Goal: Use online tool/utility: Utilize a website feature to perform a specific function

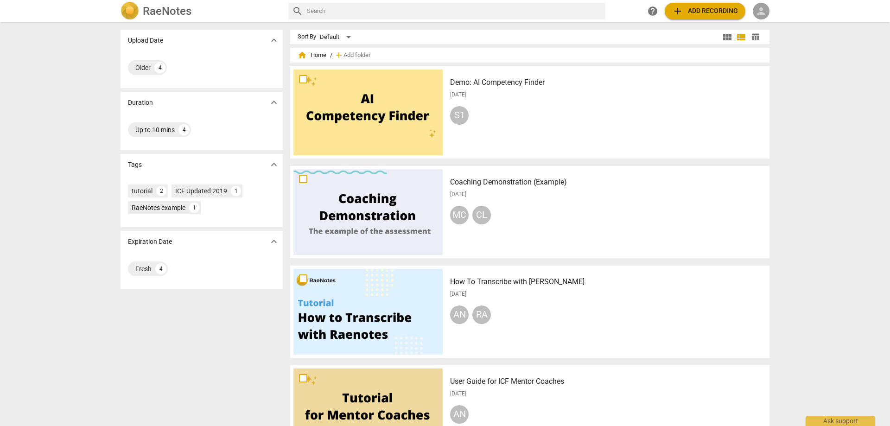
click at [763, 8] on span "person" at bounding box center [761, 11] width 11 height 11
click at [765, 22] on li "Login" at bounding box center [769, 22] width 33 height 22
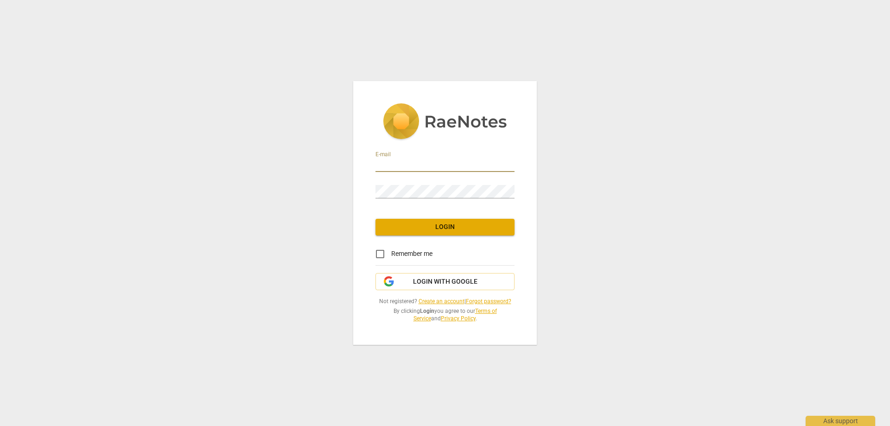
click at [404, 165] on input "email" at bounding box center [444, 165] width 139 height 13
type input "[EMAIL_ADDRESS][DOMAIN_NAME]"
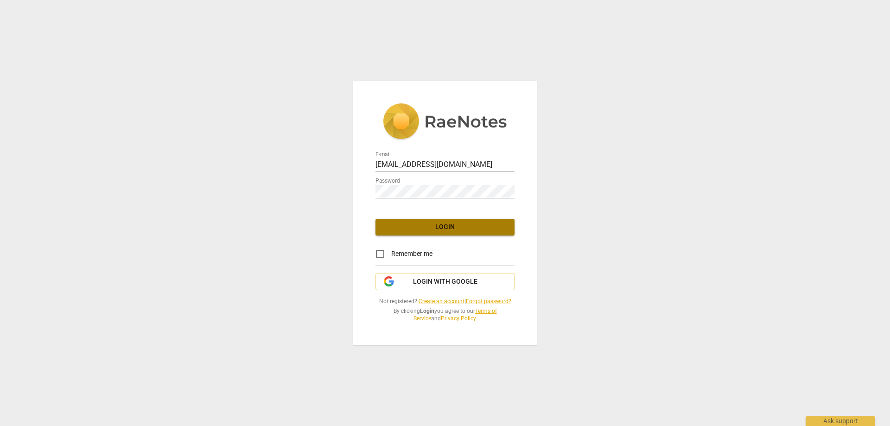
click at [441, 225] on span "Login" at bounding box center [445, 227] width 124 height 9
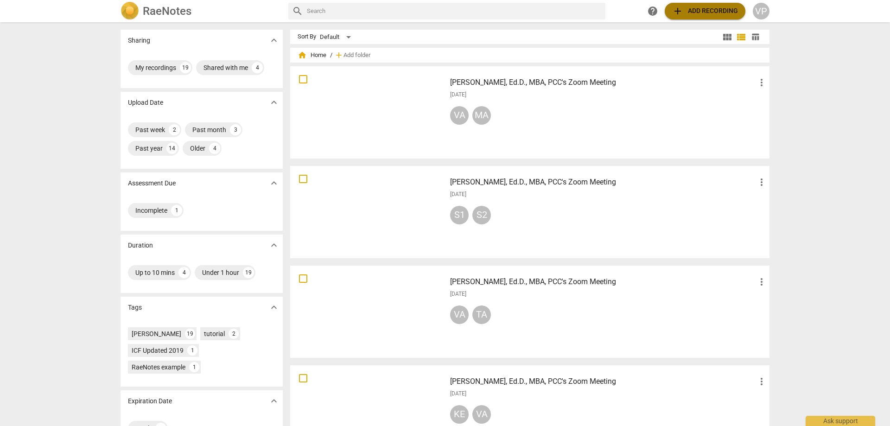
click at [698, 6] on span "add Add recording" at bounding box center [705, 11] width 66 height 11
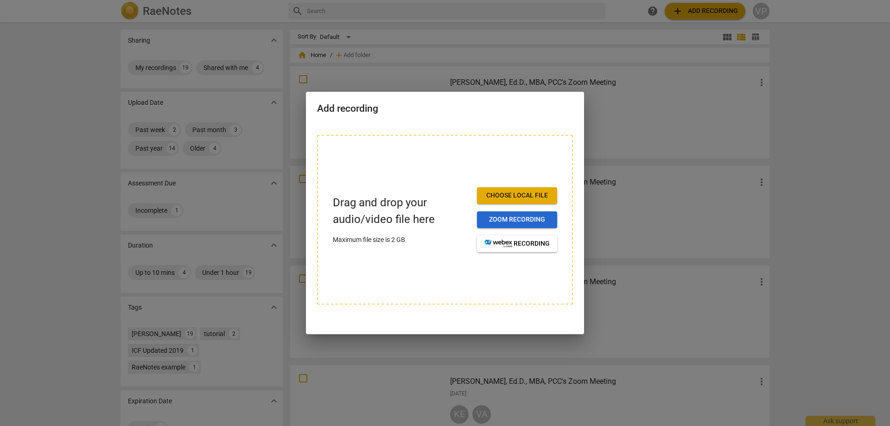
click at [511, 221] on span "Zoom recording" at bounding box center [516, 219] width 65 height 9
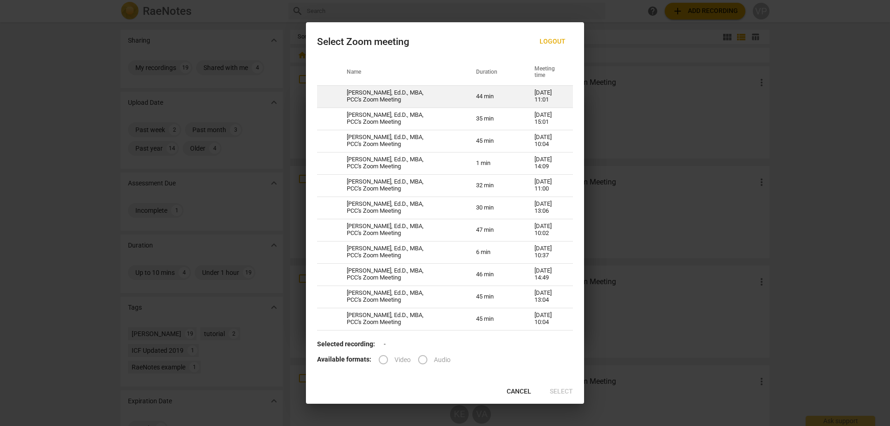
click at [376, 95] on td "[PERSON_NAME], Ed.D., MBA, PCC's Zoom Meeting" at bounding box center [400, 96] width 129 height 22
radio input "true"
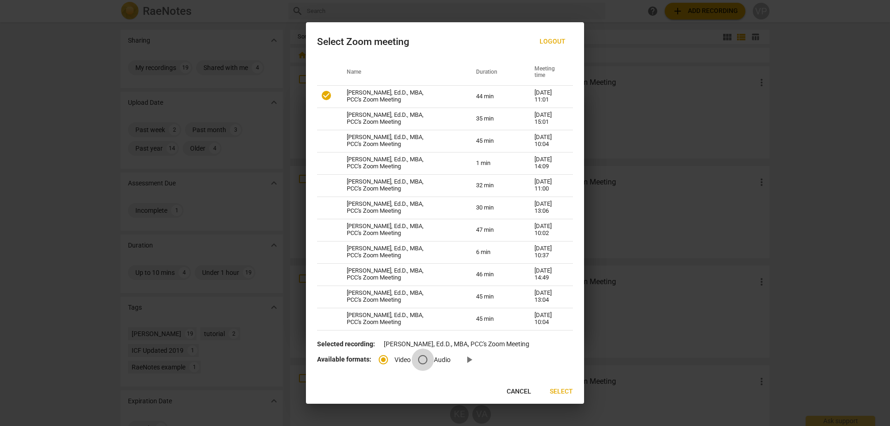
click at [424, 360] on input "Audio" at bounding box center [423, 360] width 22 height 22
radio input "true"
click at [563, 389] on span "Select" at bounding box center [561, 391] width 23 height 9
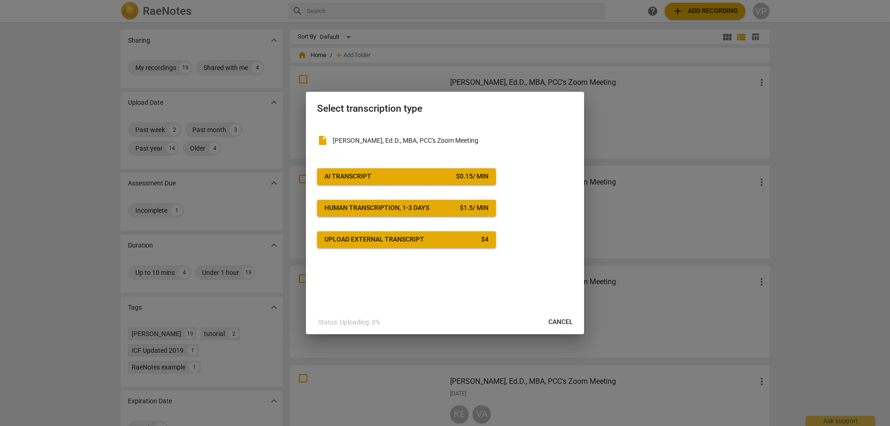
click at [333, 174] on div "AI Transcript" at bounding box center [347, 176] width 47 height 9
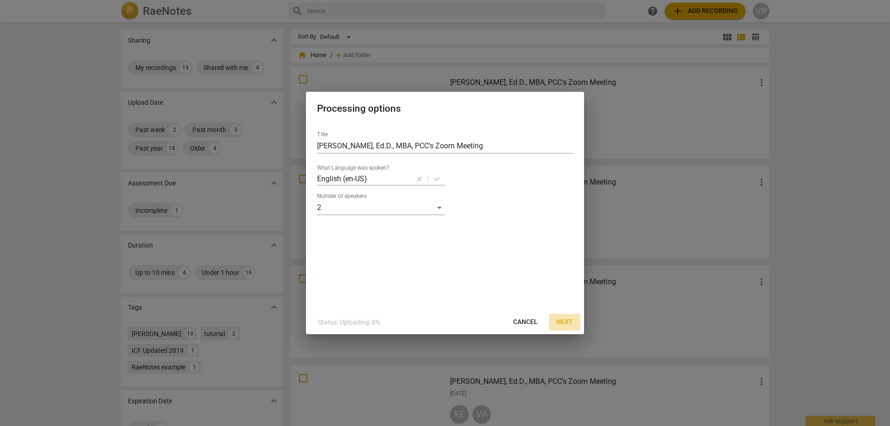
click at [566, 321] on span "Next" at bounding box center [564, 322] width 17 height 9
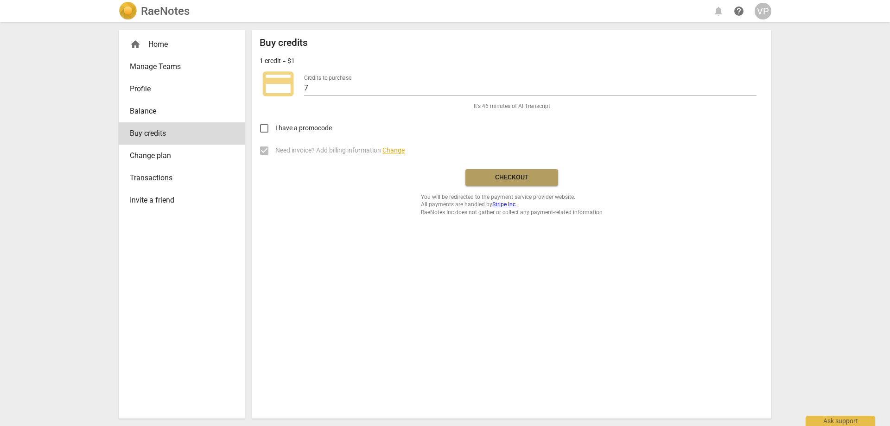
click at [508, 177] on span "Checkout" at bounding box center [512, 177] width 78 height 9
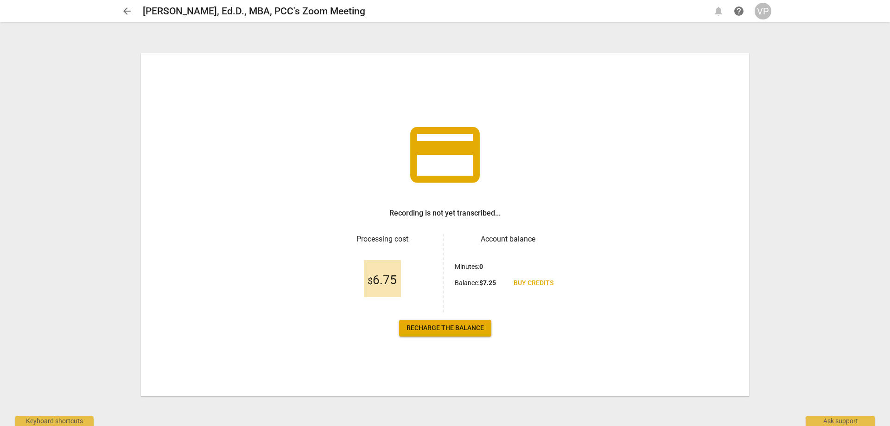
click at [433, 326] on span "Recharge the balance" at bounding box center [445, 328] width 77 height 9
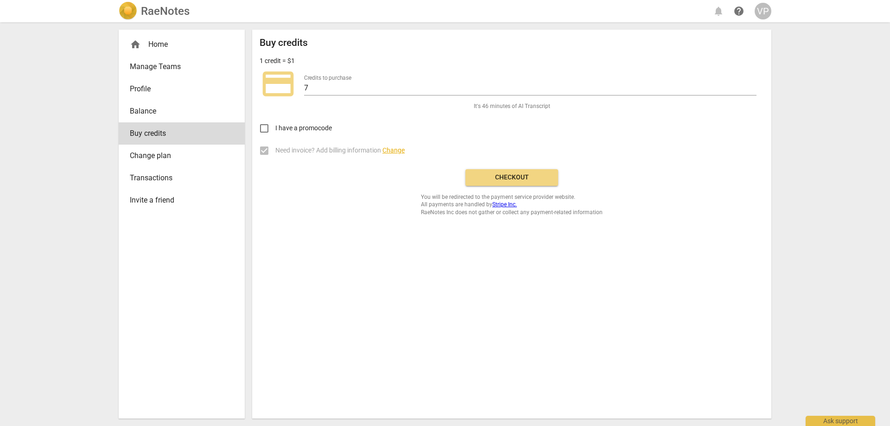
click at [503, 178] on span "Checkout" at bounding box center [512, 177] width 78 height 9
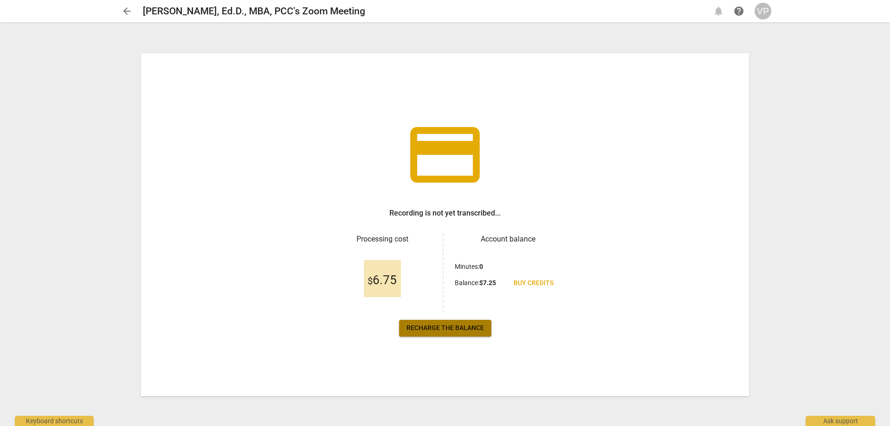
click at [425, 329] on span "Recharge the balance" at bounding box center [445, 328] width 77 height 9
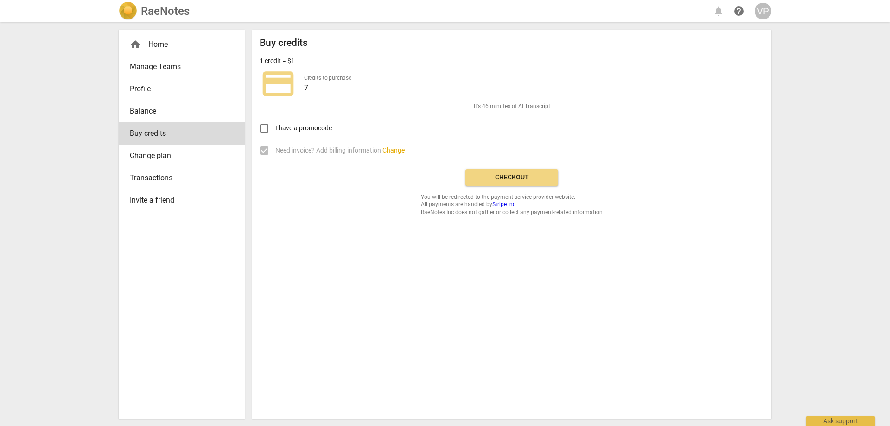
click at [516, 177] on span "Checkout" at bounding box center [512, 177] width 78 height 9
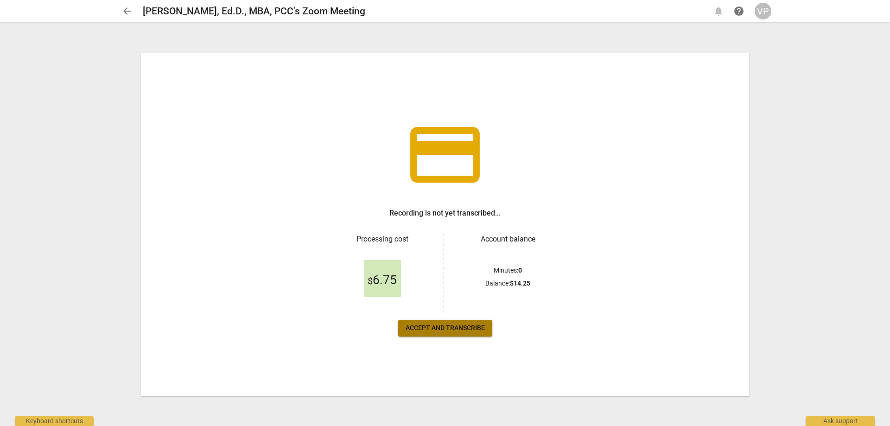
click at [451, 329] on span "Accept and transcribe" at bounding box center [445, 328] width 79 height 9
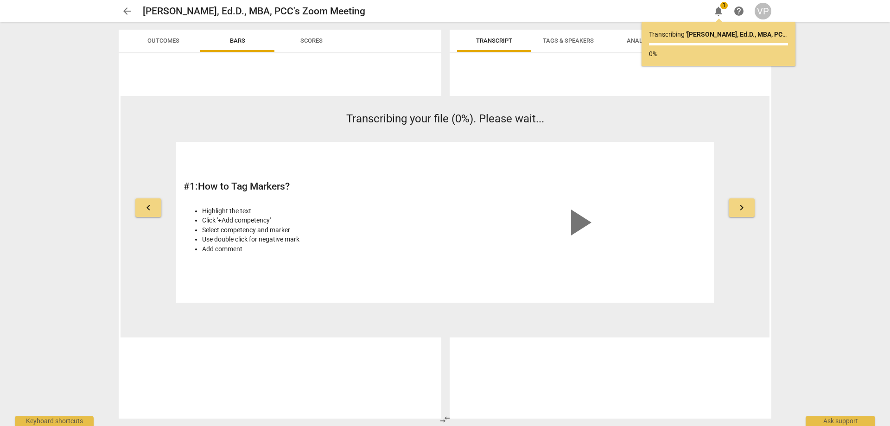
click at [235, 41] on span "Bars" at bounding box center [237, 40] width 15 height 7
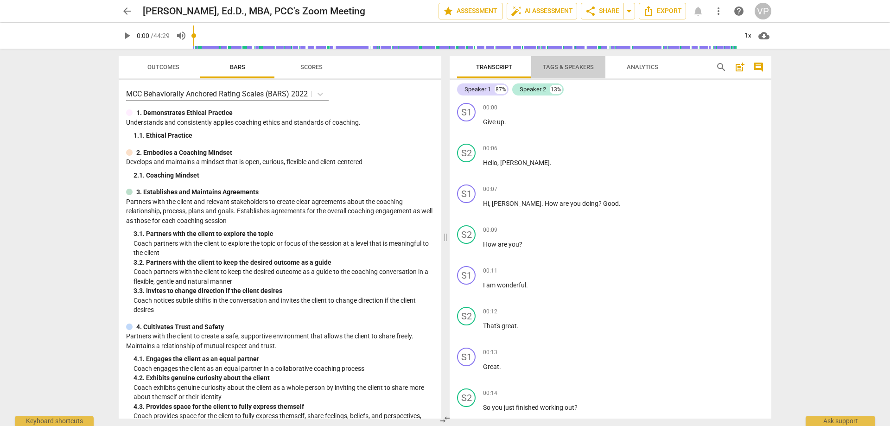
click at [573, 65] on span "Tags & Speakers" at bounding box center [568, 67] width 51 height 7
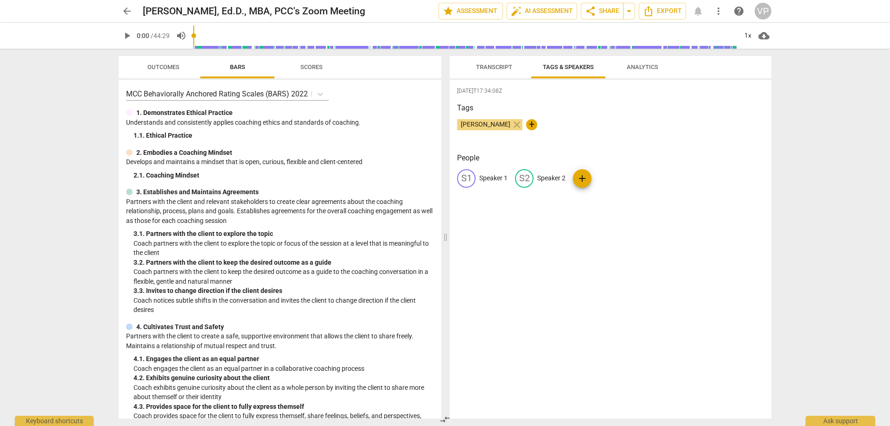
click at [483, 178] on p "Speaker 1" at bounding box center [493, 178] width 28 height 10
type input "Valerie"
click at [605, 180] on p "Speaker 2" at bounding box center [612, 178] width 28 height 10
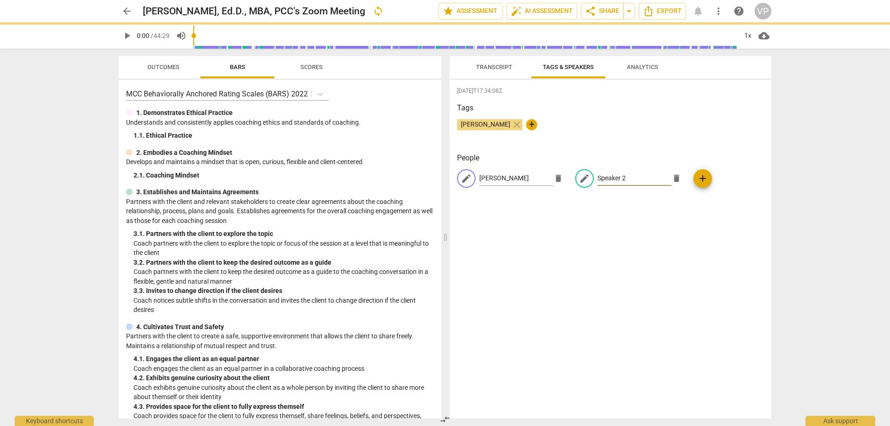
click at [598, 178] on input "Speaker 2" at bounding box center [635, 178] width 74 height 15
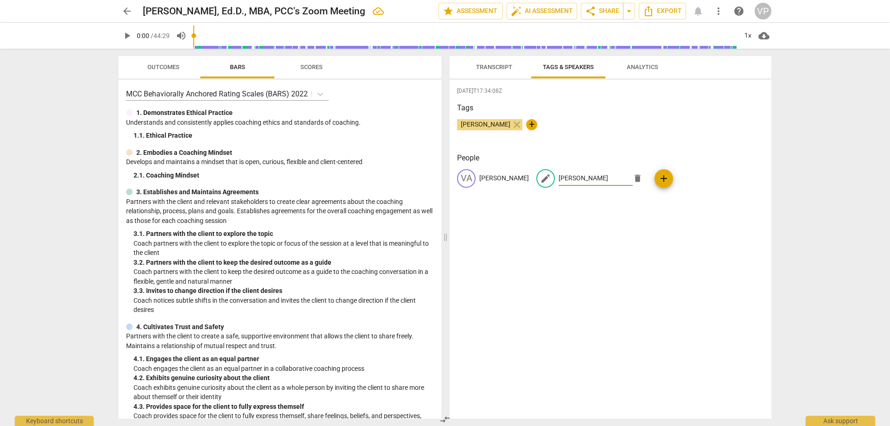
type input "Kelly"
click at [557, 63] on span "Tags & Speakers" at bounding box center [568, 67] width 73 height 13
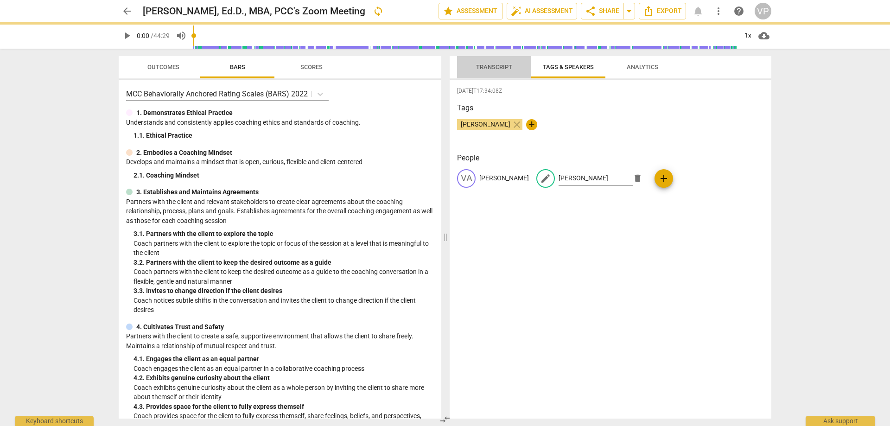
drag, startPoint x: 491, startPoint y: 62, endPoint x: 493, endPoint y: 350, distance: 288.3
click at [491, 63] on span "Transcript" at bounding box center [494, 67] width 58 height 13
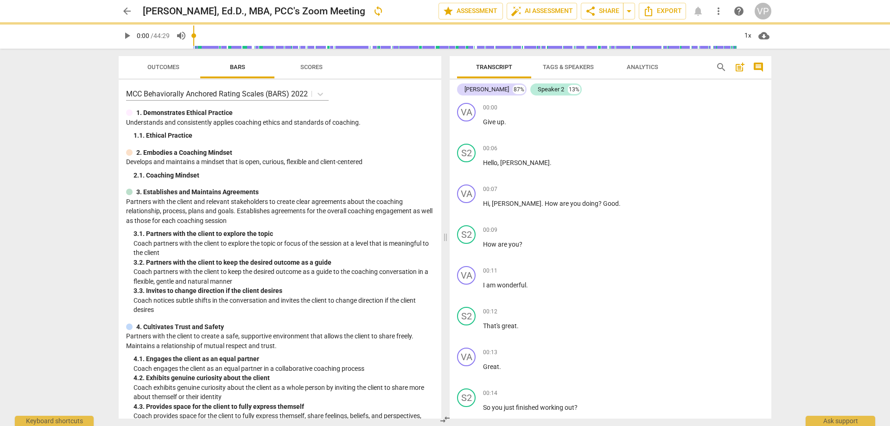
click at [575, 64] on span "Tags & Speakers" at bounding box center [568, 67] width 51 height 7
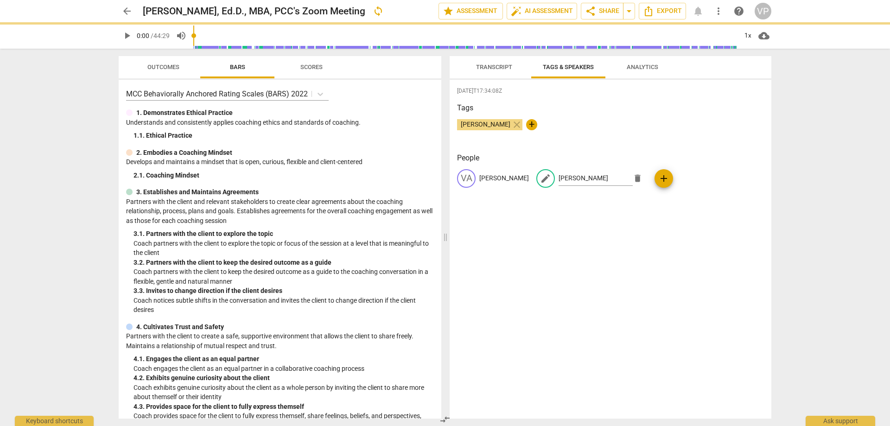
click at [486, 172] on div "VA Valerie" at bounding box center [493, 178] width 72 height 19
type input "Kelly"
drag, startPoint x: 594, startPoint y: 179, endPoint x: 630, endPoint y: 213, distance: 48.8
click at [598, 179] on input "Kelly" at bounding box center [635, 178] width 74 height 15
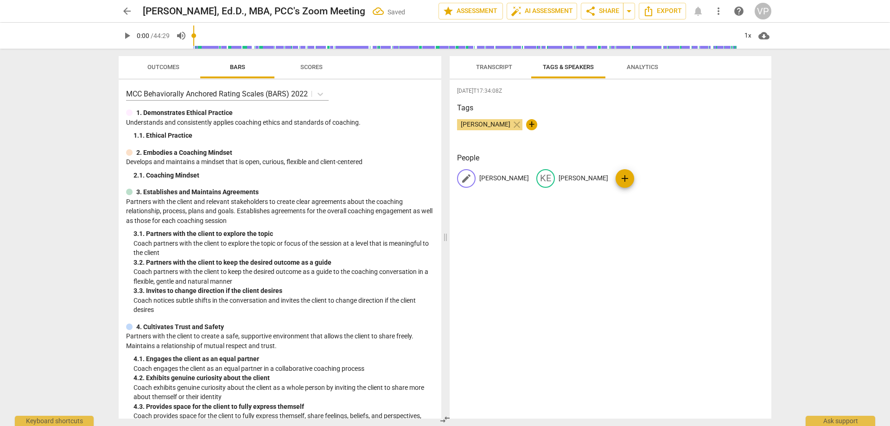
click at [486, 177] on p "Valerie" at bounding box center [504, 178] width 50 height 10
click at [600, 178] on p "Kelly" at bounding box center [623, 178] width 50 height 10
type input "Valerie"
click at [487, 174] on p "Valerie" at bounding box center [504, 178] width 50 height 10
type input "Kelly"
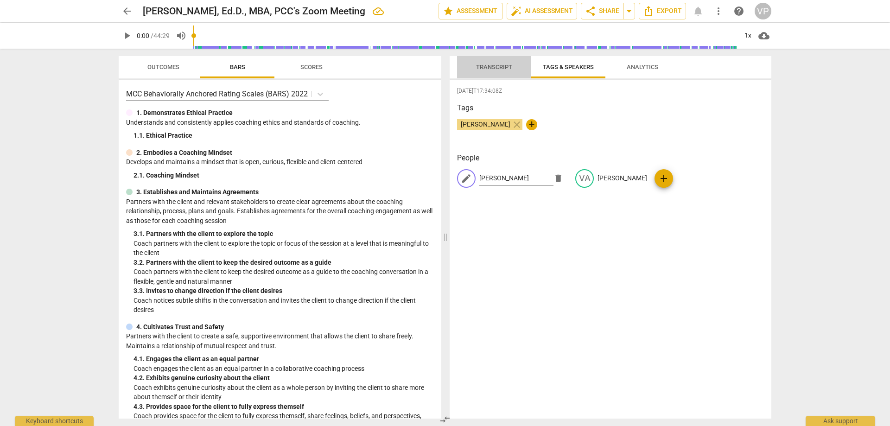
click at [490, 65] on span "Transcript" at bounding box center [494, 67] width 36 height 7
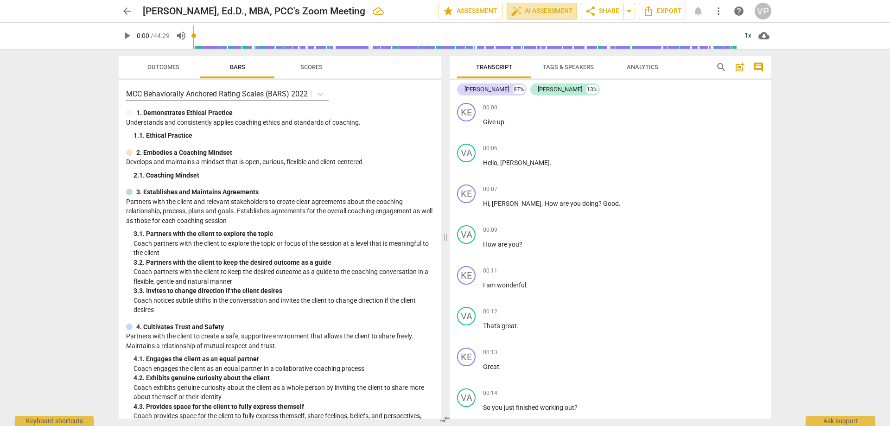
click at [531, 10] on span "auto_fix_high AI Assessment" at bounding box center [542, 11] width 62 height 11
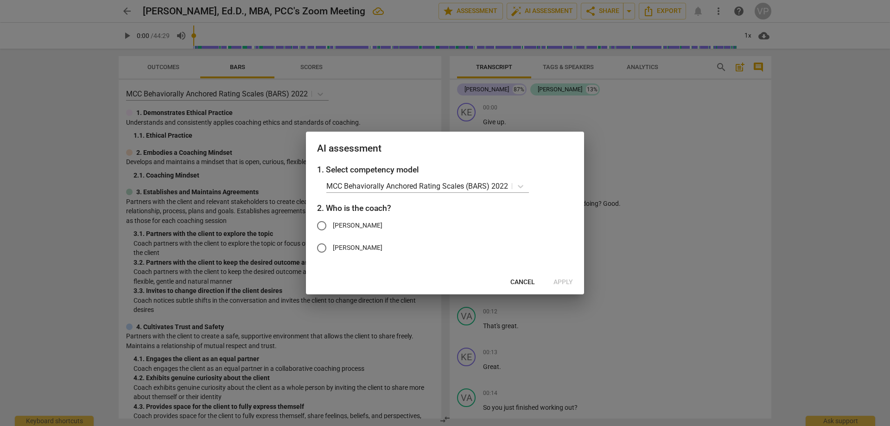
click at [327, 248] on input "Valerie" at bounding box center [322, 248] width 22 height 22
radio input "true"
click at [564, 278] on span "Apply" at bounding box center [562, 282] width 19 height 9
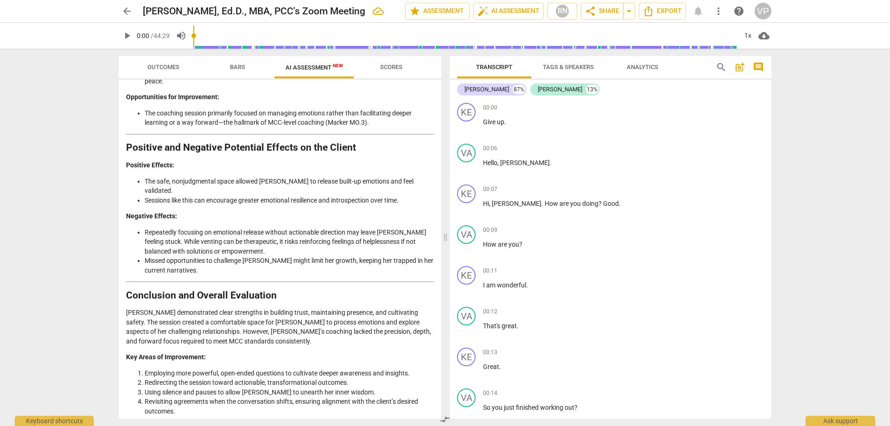
scroll to position [1701, 0]
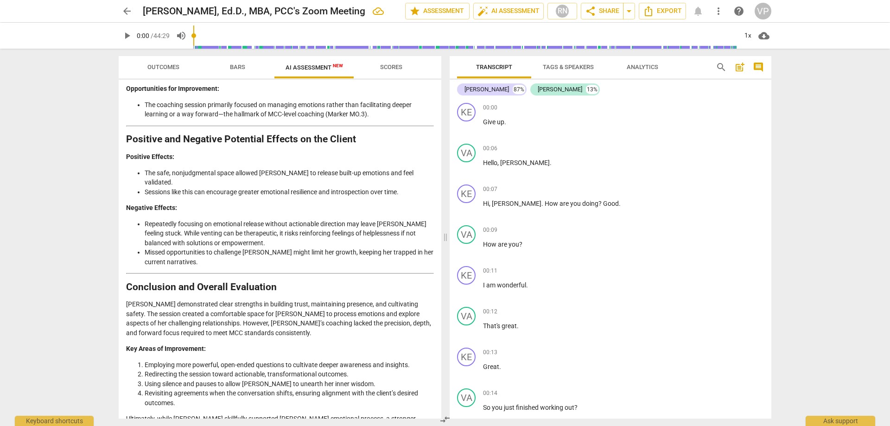
drag, startPoint x: 441, startPoint y: 405, endPoint x: 439, endPoint y: 375, distance: 30.2
click at [439, 375] on div "Outcomes Bars AI Assessment New Scores Disclaimer: AI can make mistakes. Consul…" at bounding box center [278, 237] width 334 height 377
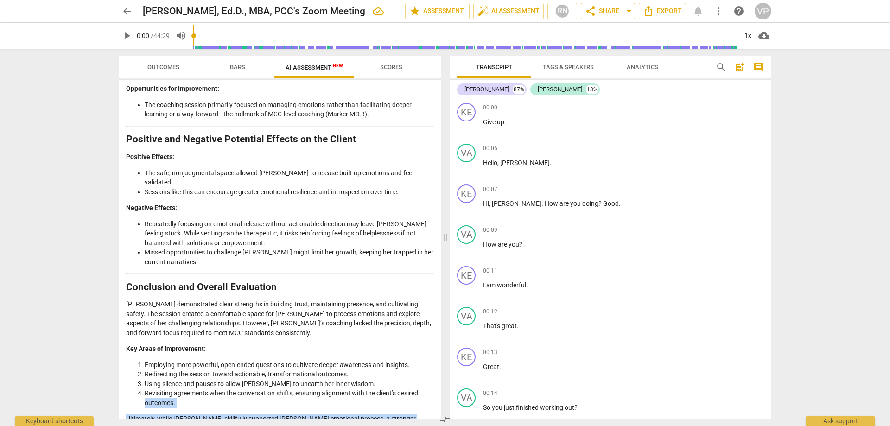
drag, startPoint x: 441, startPoint y: 373, endPoint x: 438, endPoint y: 356, distance: 18.0
click at [438, 356] on div "Outcomes Bars AI Assessment New Scores Disclaimer: AI can make mistakes. Consul…" at bounding box center [278, 237] width 334 height 377
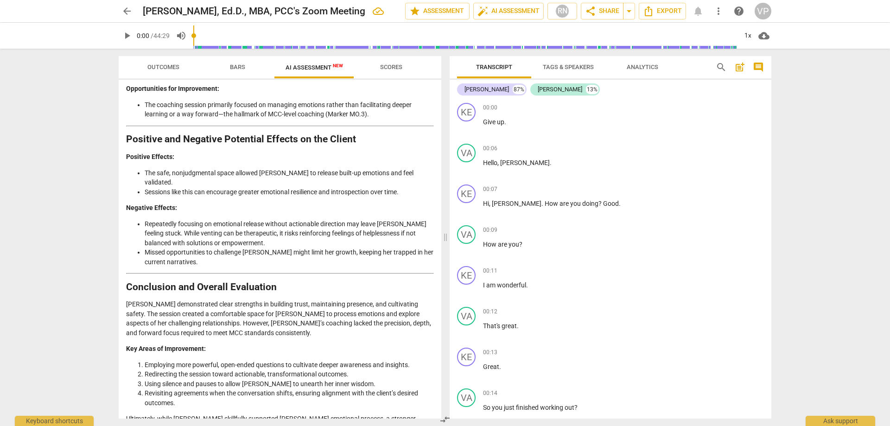
click at [435, 310] on div "Disclaimer: AI can make mistakes. Consult a qualified mentor coach before actin…" at bounding box center [280, 249] width 323 height 339
drag, startPoint x: 128, startPoint y: 107, endPoint x: 409, endPoint y: 420, distance: 421.2
click at [409, 420] on div "Outcomes Bars AI Assessment New Scores Disclaimer: AI can make mistakes. Consul…" at bounding box center [278, 237] width 334 height 377
copy div "Evaluation of the Coaching Session Based on the MCC BARS 2022 Framework Introdu…"
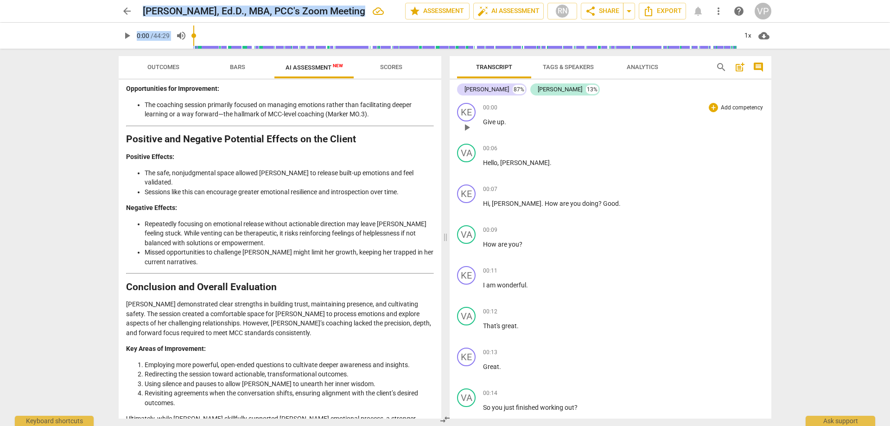
click at [653, 102] on div "KE play_arrow pause 00:00 + Add competency keyboard_arrow_right Give up ." at bounding box center [611, 119] width 322 height 41
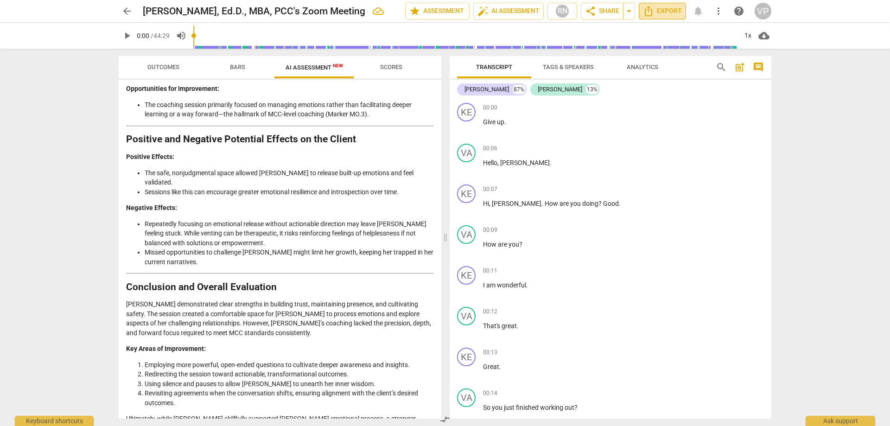
click at [668, 14] on span "Export" at bounding box center [662, 11] width 39 height 11
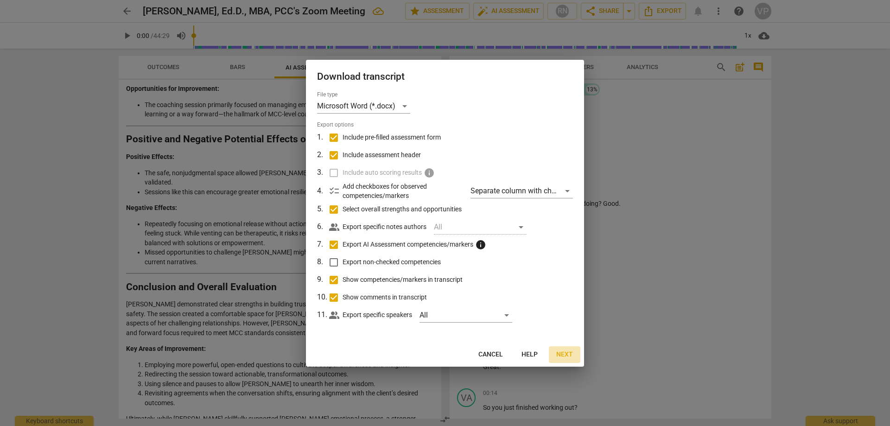
click at [567, 350] on span "Next" at bounding box center [564, 354] width 17 height 9
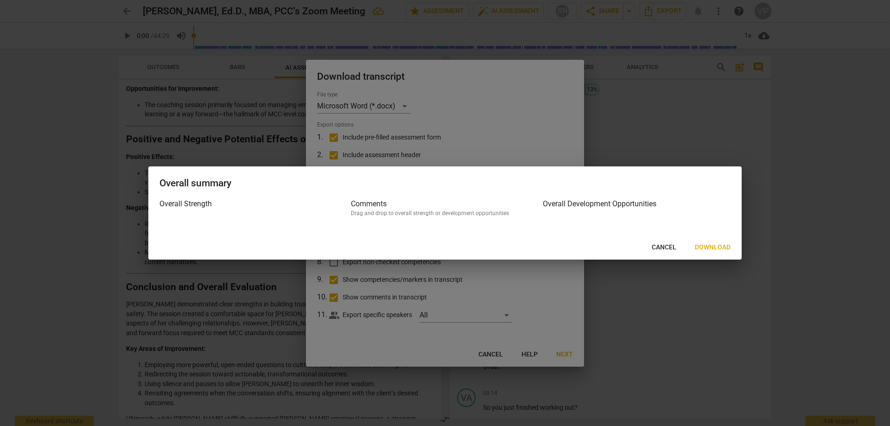
click at [721, 247] on span "Download" at bounding box center [713, 247] width 36 height 9
